Goal: Information Seeking & Learning: Learn about a topic

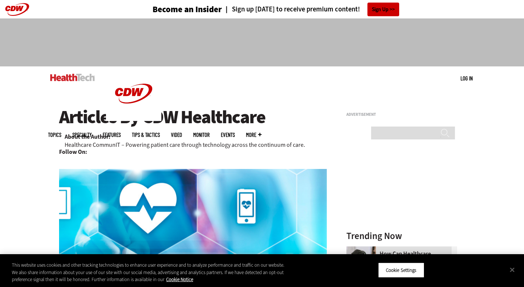
click at [77, 78] on img at bounding box center [72, 77] width 45 height 7
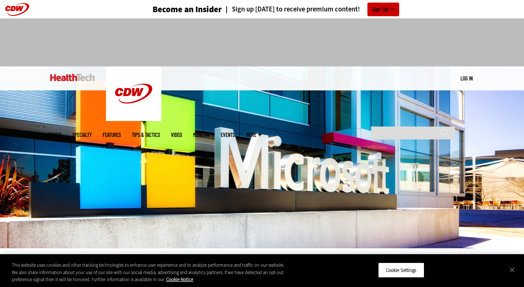
click at [121, 132] on link "Features" at bounding box center [112, 135] width 18 height 6
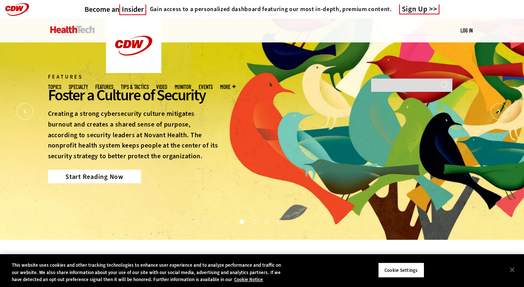
click at [99, 178] on link "Start Reading Now" at bounding box center [94, 176] width 93 height 13
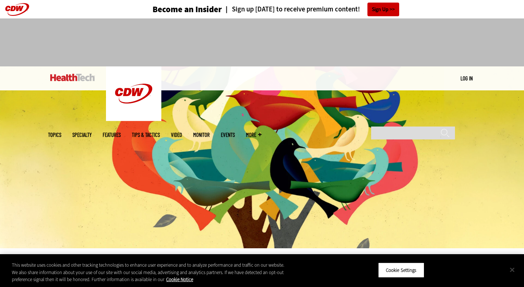
click at [513, 270] on button "Close" at bounding box center [512, 270] width 16 height 16
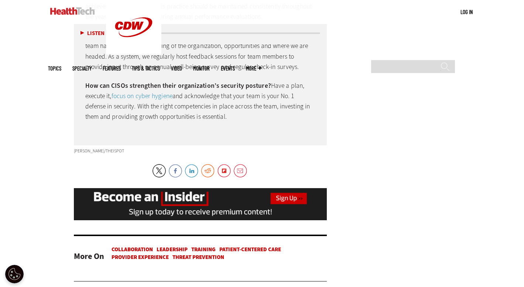
scroll to position [2216, 0]
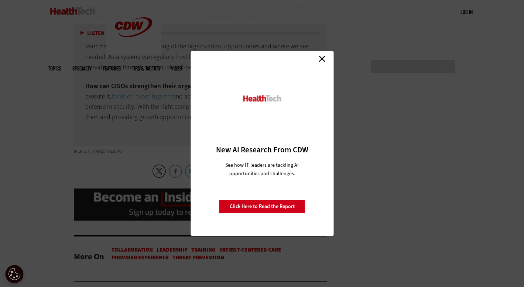
click at [324, 57] on link "Close" at bounding box center [322, 58] width 11 height 11
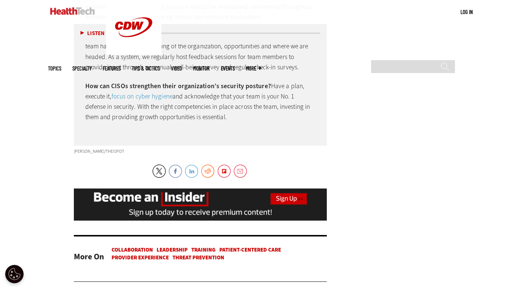
click at [193, 165] on link "LinkedIn" at bounding box center [191, 171] width 13 height 13
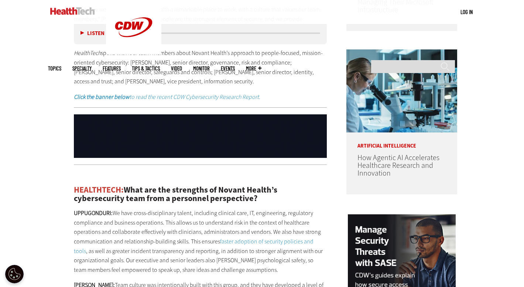
scroll to position [550, 0]
